Goal: Find specific page/section: Find specific page/section

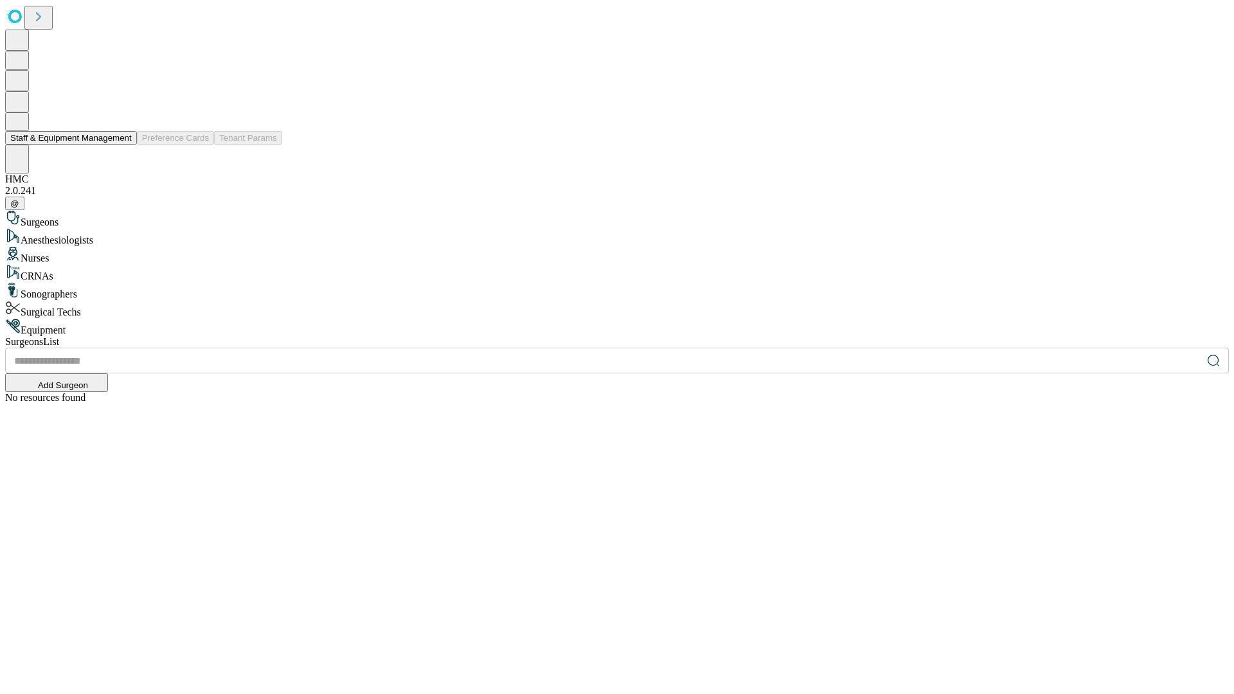
click at [123, 145] on button "Staff & Equipment Management" at bounding box center [71, 137] width 132 height 13
